Goal: Transaction & Acquisition: Subscribe to service/newsletter

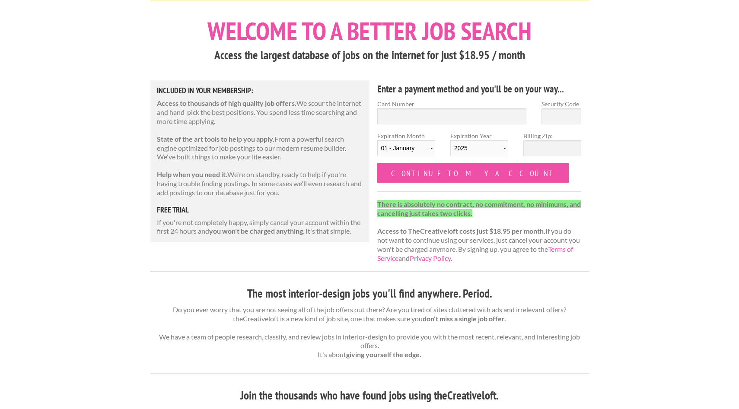
scroll to position [33, 0]
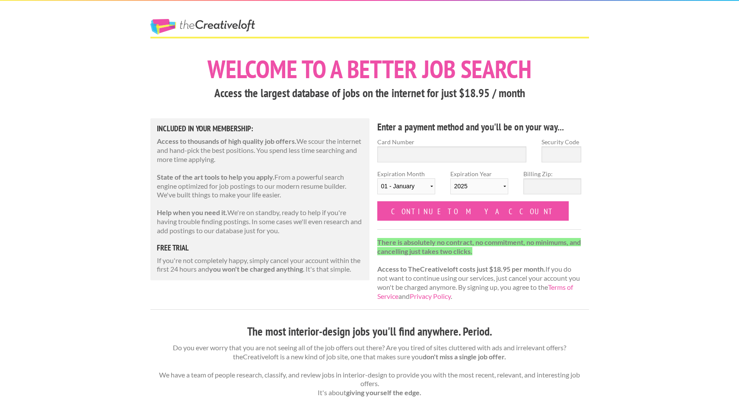
click at [221, 27] on link "The Creative Loft" at bounding box center [202, 27] width 105 height 16
click at [194, 19] on link "The Creative Loft" at bounding box center [202, 27] width 105 height 16
